Goal: Transaction & Acquisition: Purchase product/service

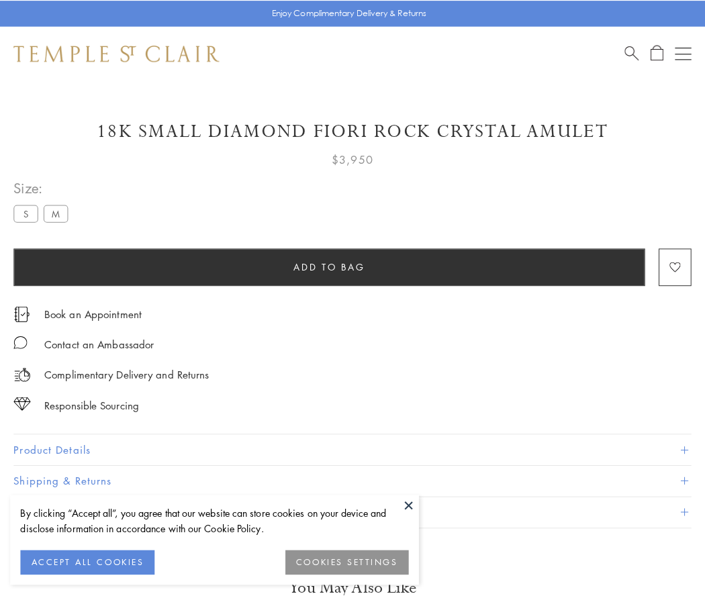
scroll to position [6, 0]
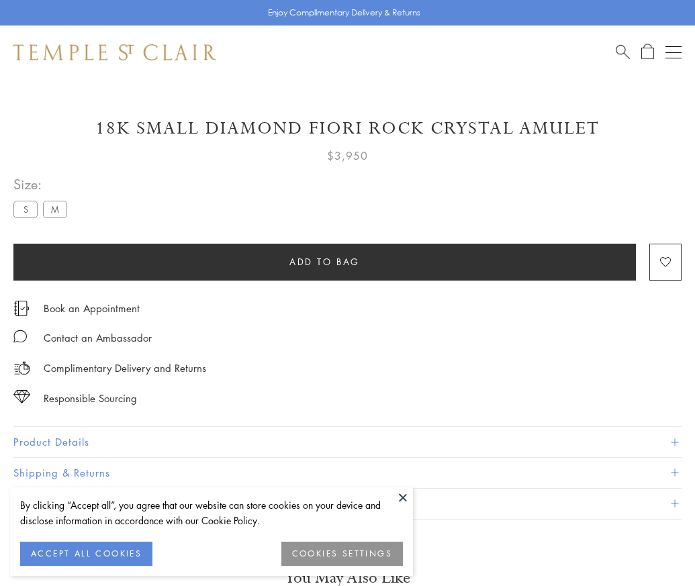
click at [324, 261] on span "Add to bag" at bounding box center [324, 261] width 70 height 15
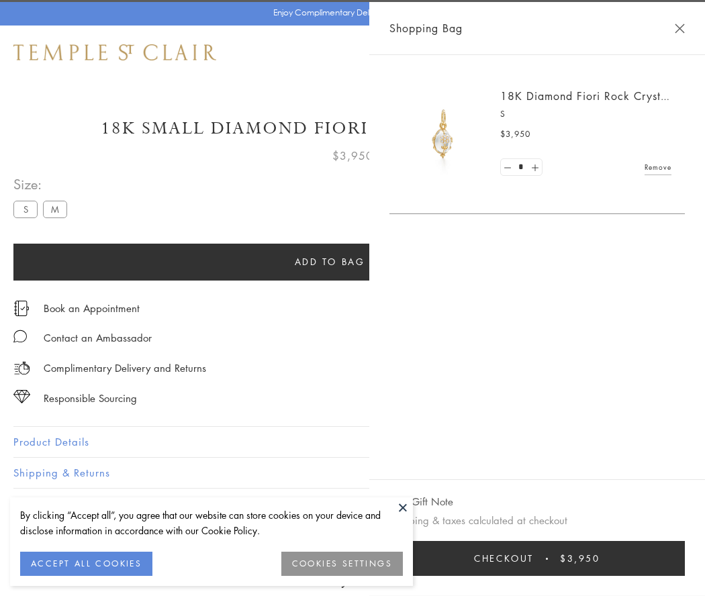
click at [534, 559] on span "Checkout" at bounding box center [504, 558] width 60 height 15
